Goal: Task Accomplishment & Management: Manage account settings

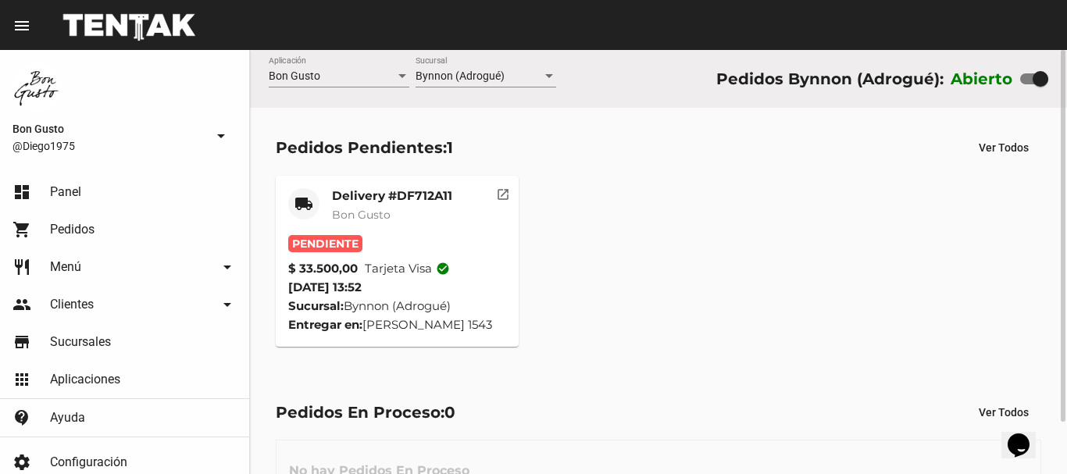
click at [421, 210] on mat-card-subtitle "Bon Gusto" at bounding box center [392, 215] width 120 height 16
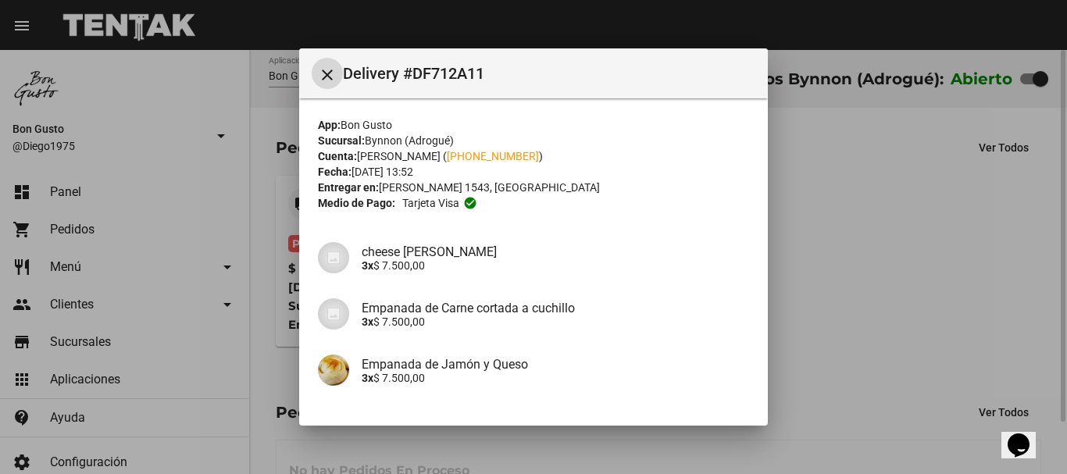
drag, startPoint x: 888, startPoint y: 287, endPoint x: 823, endPoint y: 280, distance: 65.2
click at [884, 287] on div at bounding box center [533, 237] width 1067 height 474
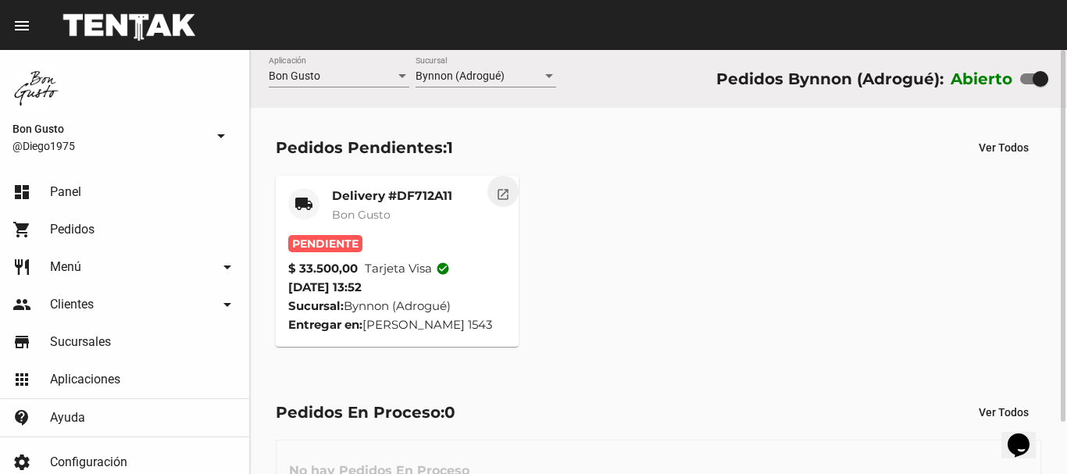
click at [499, 194] on mat-icon "open_in_new" at bounding box center [503, 192] width 14 height 14
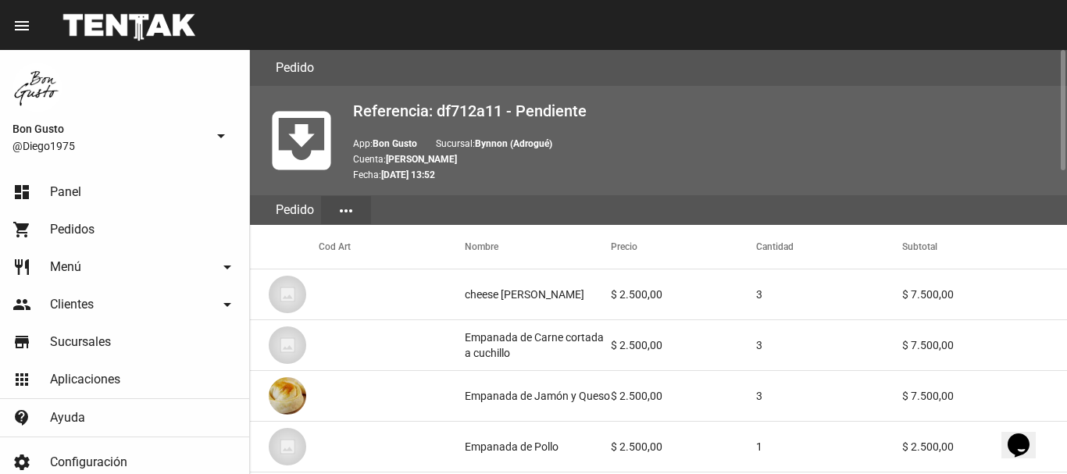
scroll to position [1064, 0]
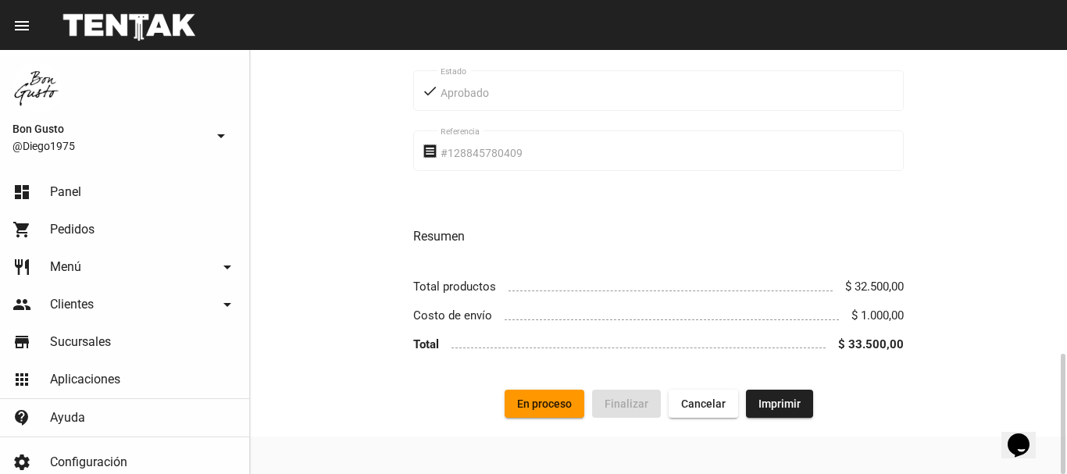
click at [556, 387] on div "Forma de entrega local_shipping Delivery [STREET_ADDRESS][PERSON_NAME] Domicili…" at bounding box center [658, 1] width 817 height 779
click at [552, 401] on span "En proceso" at bounding box center [544, 404] width 55 height 12
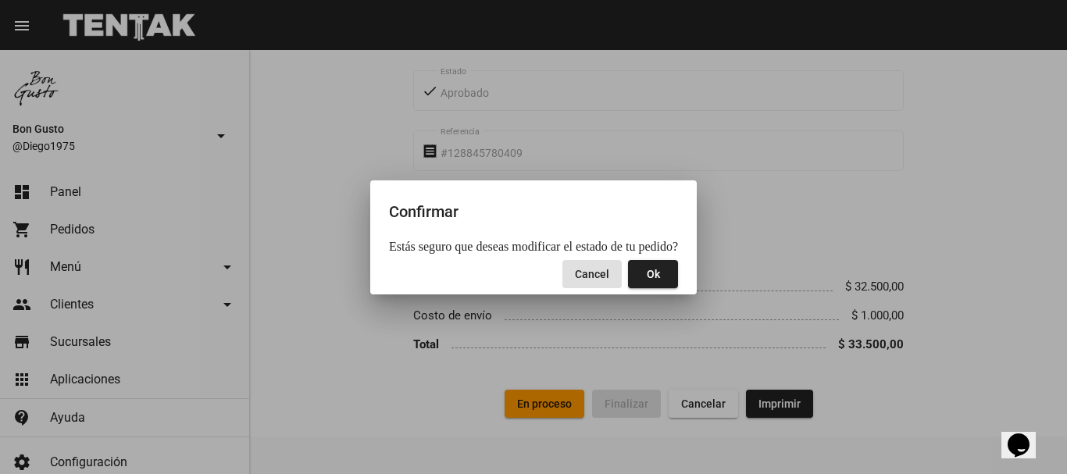
click at [651, 275] on span "Ok" at bounding box center [653, 274] width 13 height 12
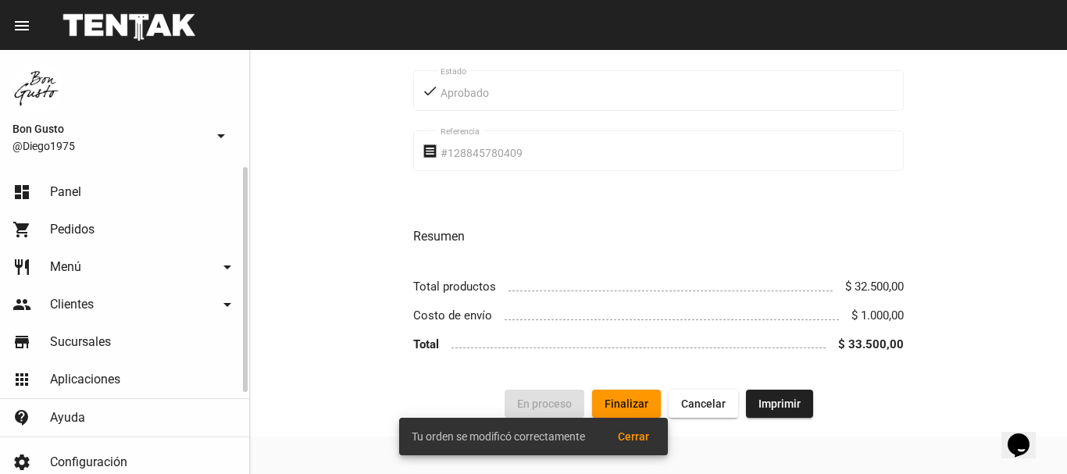
click at [71, 194] on span "Panel" at bounding box center [65, 192] width 31 height 16
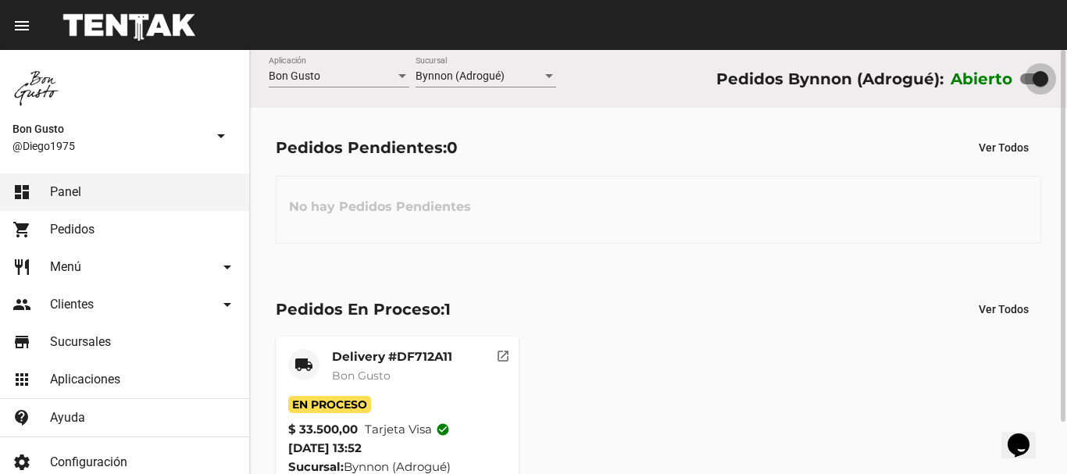
click at [1022, 73] on label at bounding box center [1034, 79] width 28 height 19
click at [1027, 84] on input "checkbox" at bounding box center [1027, 84] width 1 height 1
checkbox input "false"
click at [392, 363] on mat-card-title "Delivery #DF712A11" at bounding box center [392, 357] width 120 height 16
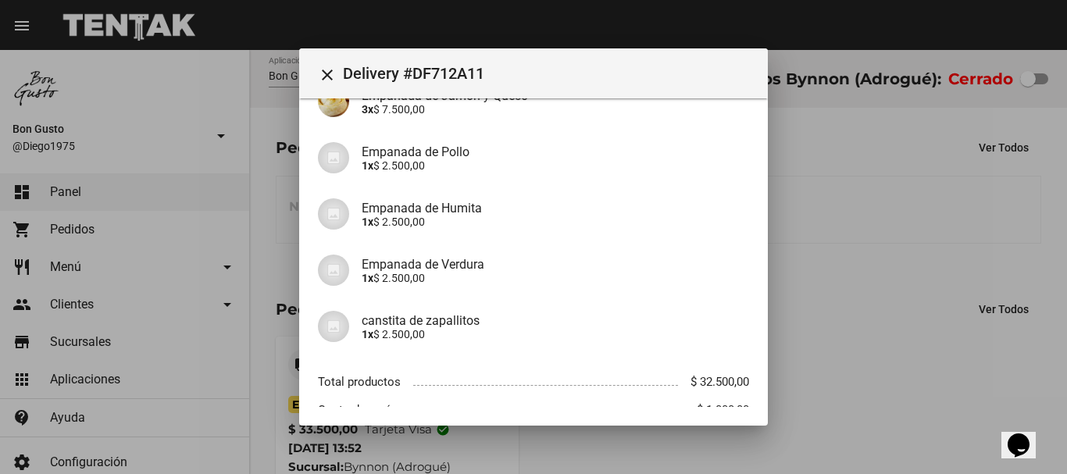
scroll to position [273, 0]
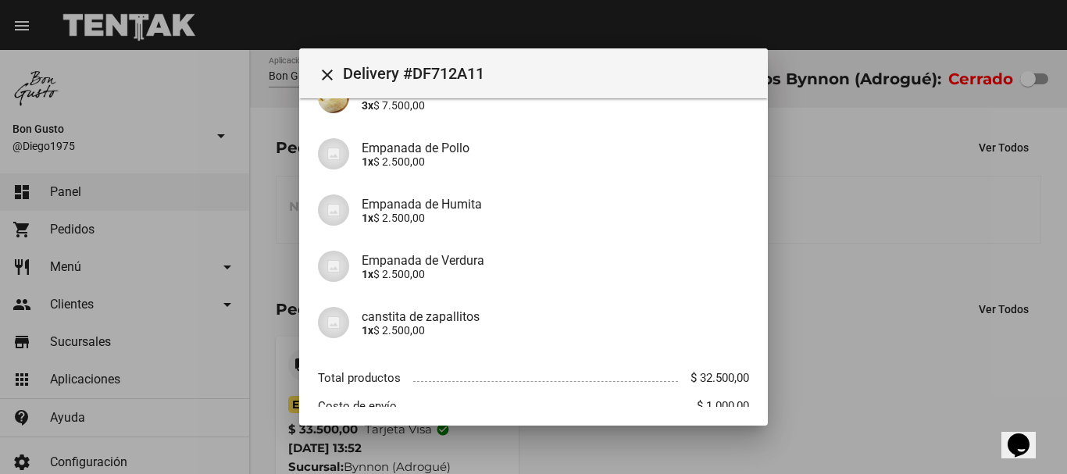
click at [893, 364] on div at bounding box center [533, 237] width 1067 height 474
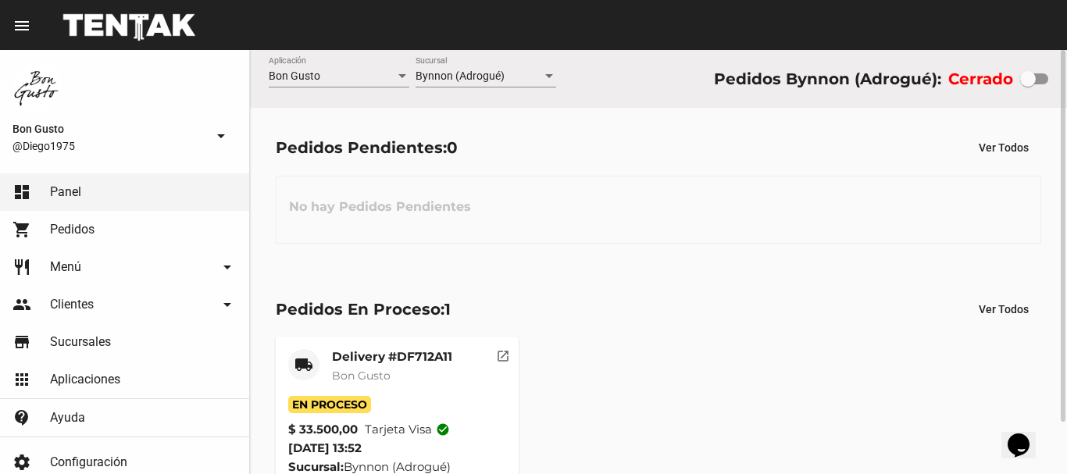
scroll to position [59, 0]
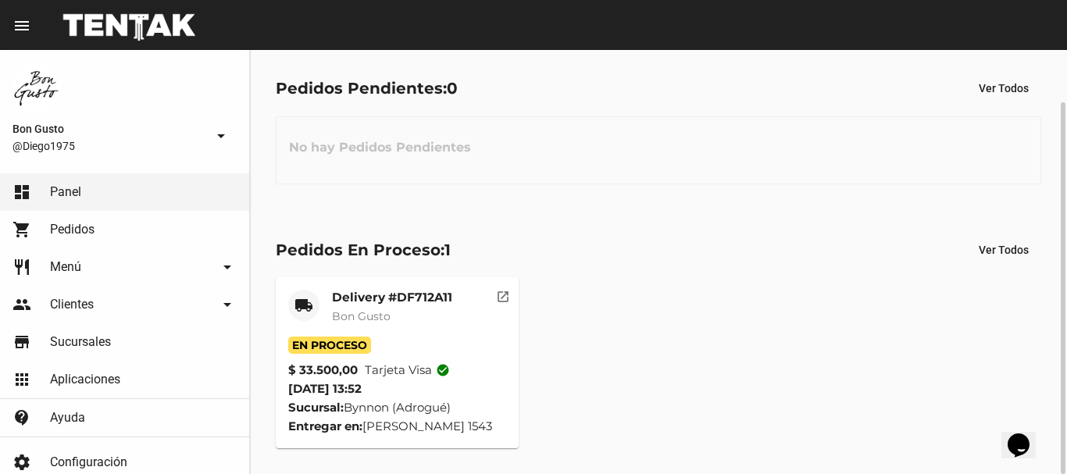
click at [497, 294] on mat-icon "open_in_new" at bounding box center [503, 294] width 14 height 14
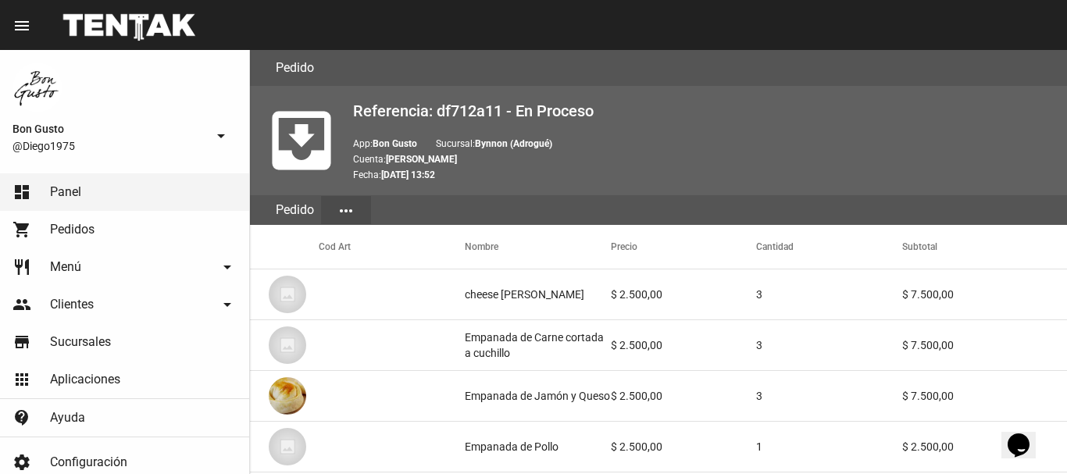
scroll to position [1064, 0]
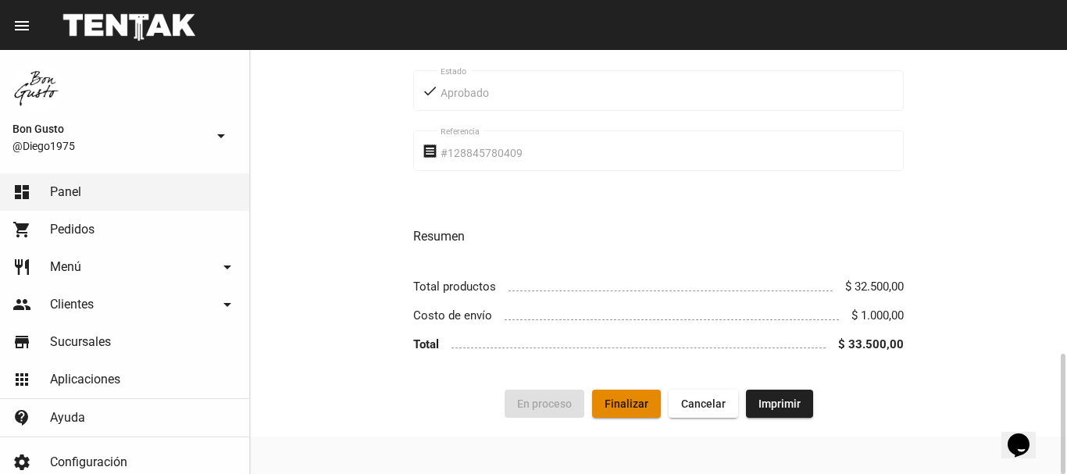
click at [628, 394] on button "Finalizar" at bounding box center [626, 404] width 69 height 28
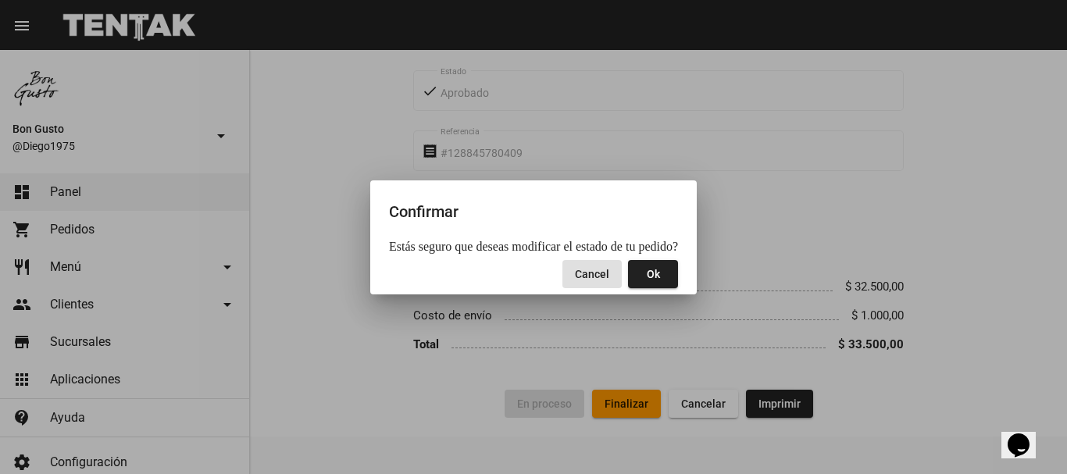
click at [647, 280] on span "Ok" at bounding box center [653, 274] width 13 height 12
